Goal: Use online tool/utility

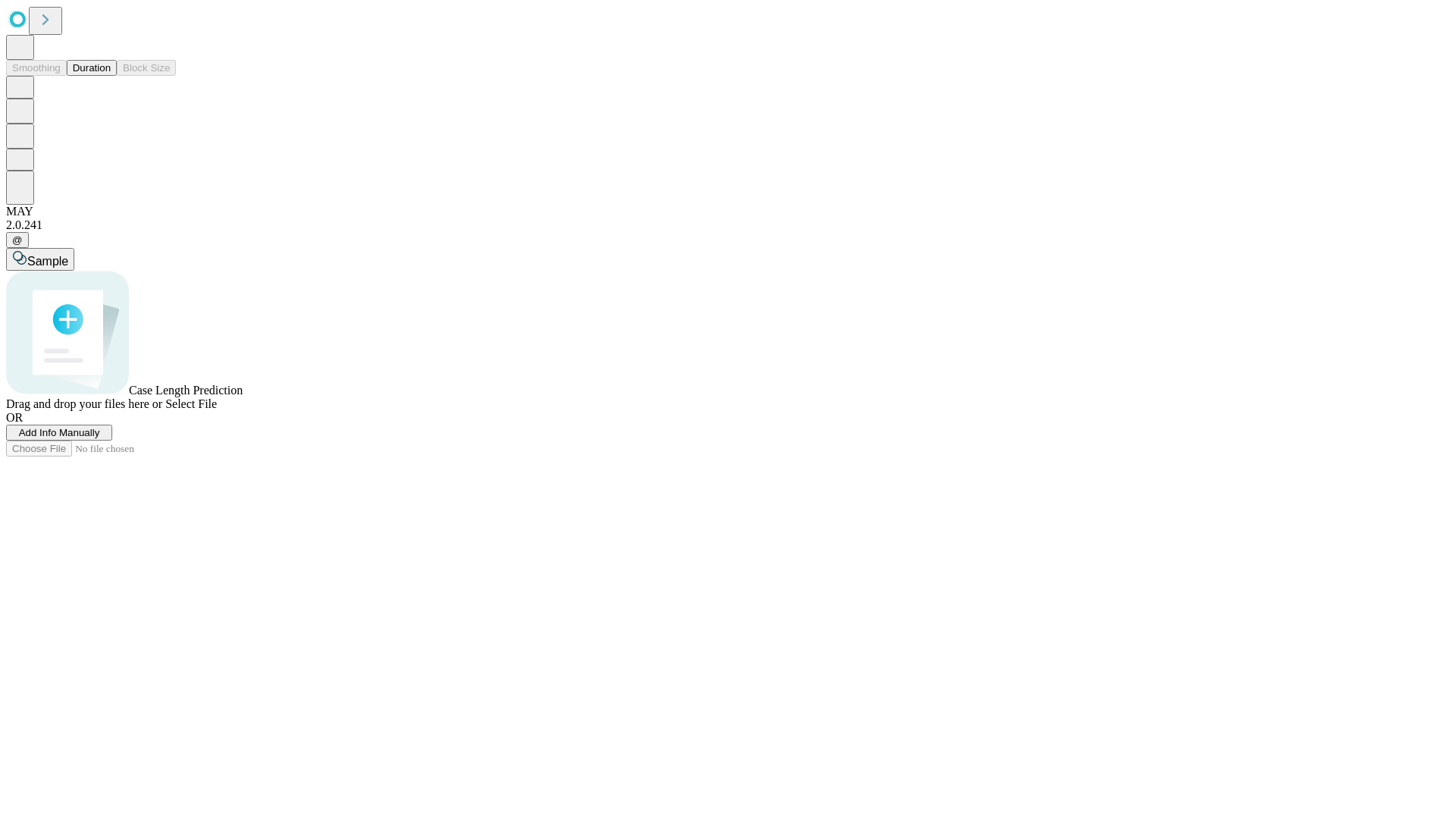
click at [111, 76] on button "Duration" at bounding box center [92, 67] width 50 height 16
click at [217, 410] on span "Select File" at bounding box center [191, 403] width 51 height 13
